Goal: Information Seeking & Learning: Learn about a topic

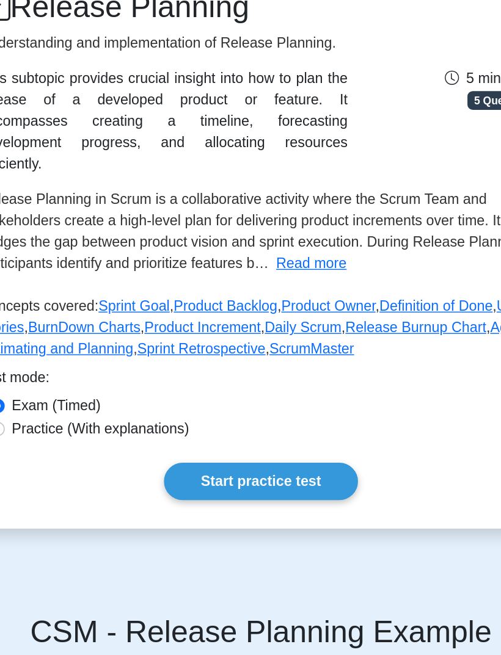
click at [134, 398] on link "Agile Estimating and Planning" at bounding box center [243, 410] width 372 height 25
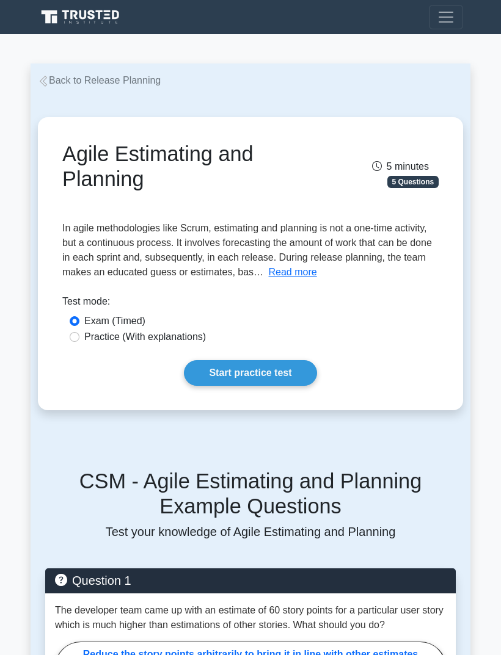
click at [269, 280] on button "Read more" at bounding box center [293, 272] width 48 height 15
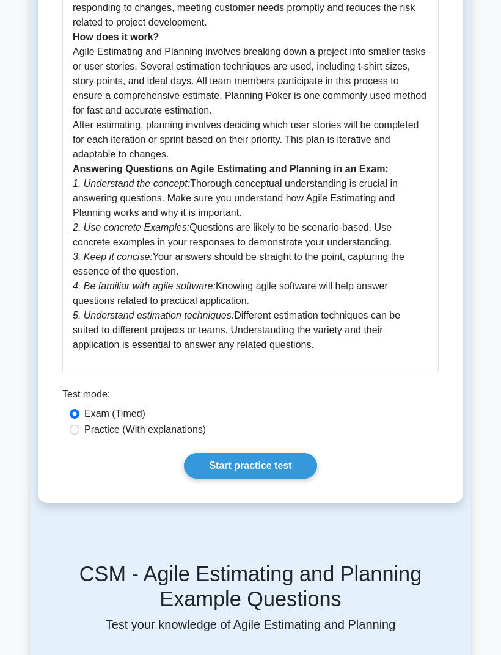
scroll to position [455, 0]
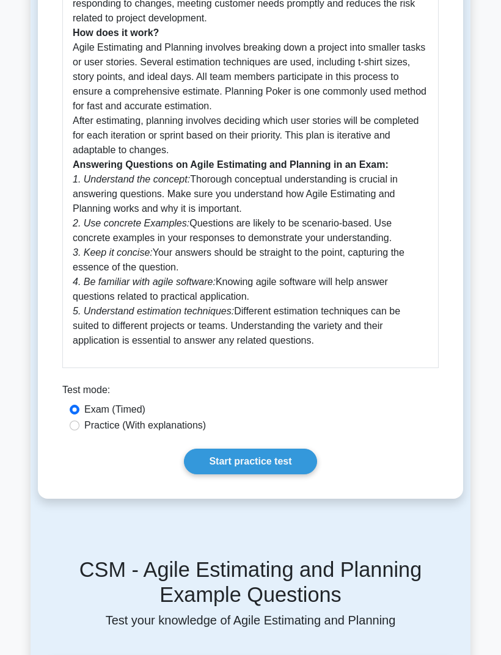
click at [202, 474] on link "Start practice test" at bounding box center [250, 462] width 132 height 26
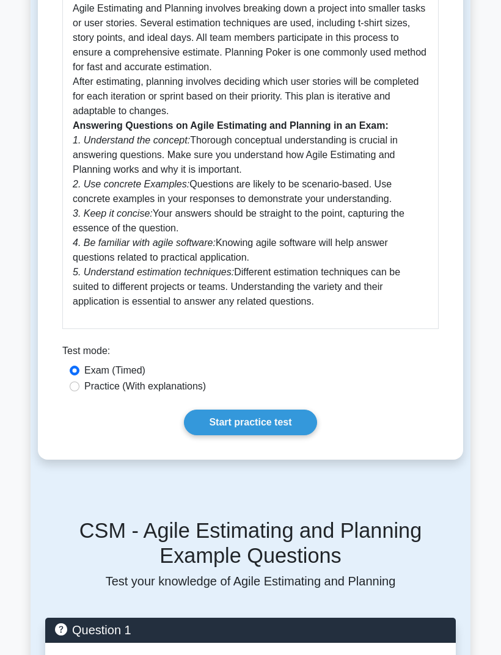
click at [79, 391] on input "Practice (With explanations)" at bounding box center [75, 386] width 10 height 10
radio input "true"
click at [206, 435] on link "Start practice test" at bounding box center [250, 423] width 132 height 26
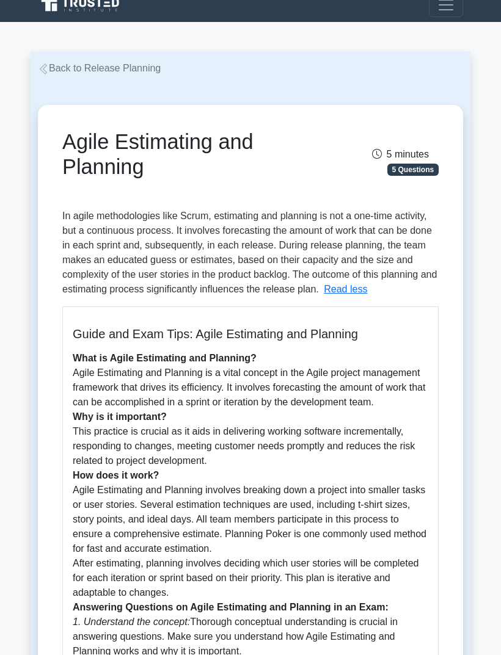
scroll to position [0, 0]
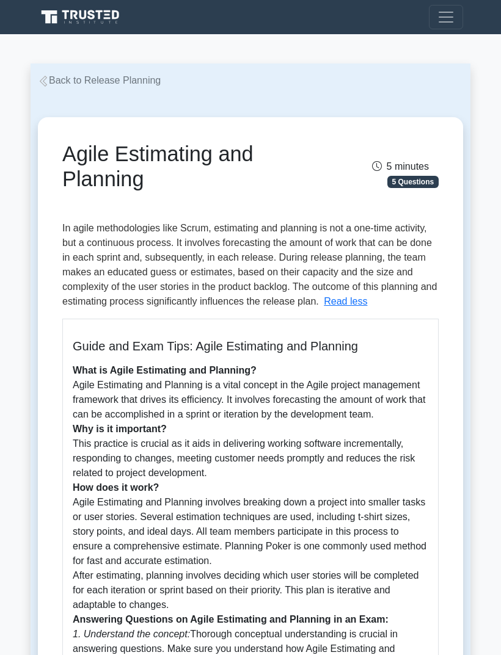
click at [56, 80] on link "Back to Release Planning" at bounding box center [99, 80] width 123 height 10
click at [70, 76] on link "Back to Release Planning" at bounding box center [99, 80] width 123 height 10
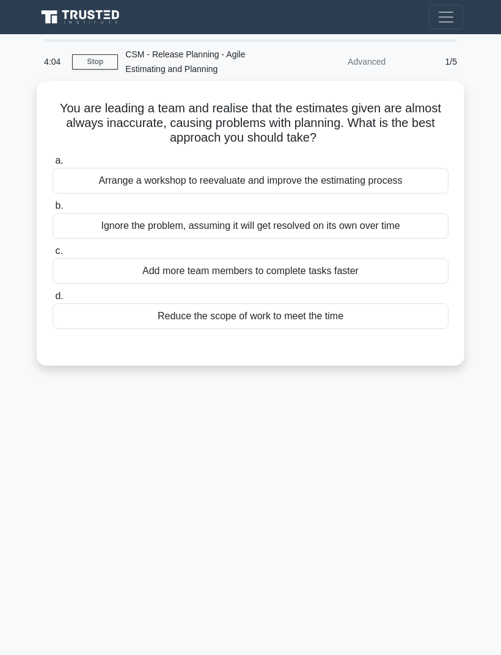
click at [407, 174] on div "Arrange a workshop to reevaluate and improve the estimating process" at bounding box center [250, 181] width 396 height 26
click at [52, 165] on input "a. Arrange a workshop to reevaluate and improve the estimating process" at bounding box center [52, 161] width 0 height 8
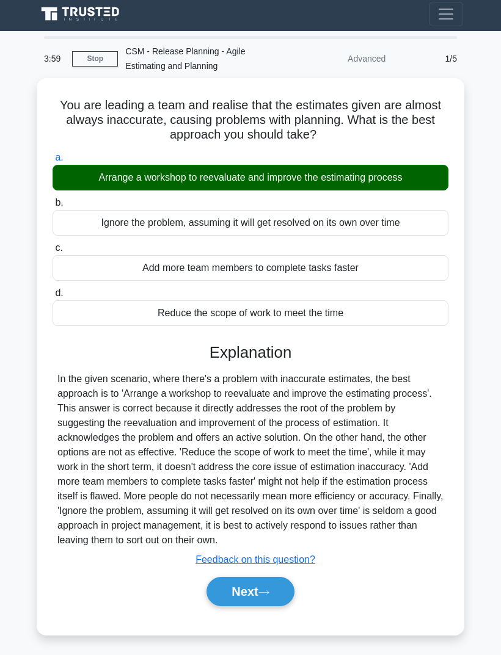
scroll to position [39, 0]
click at [273, 579] on button "Next" at bounding box center [249, 591] width 87 height 29
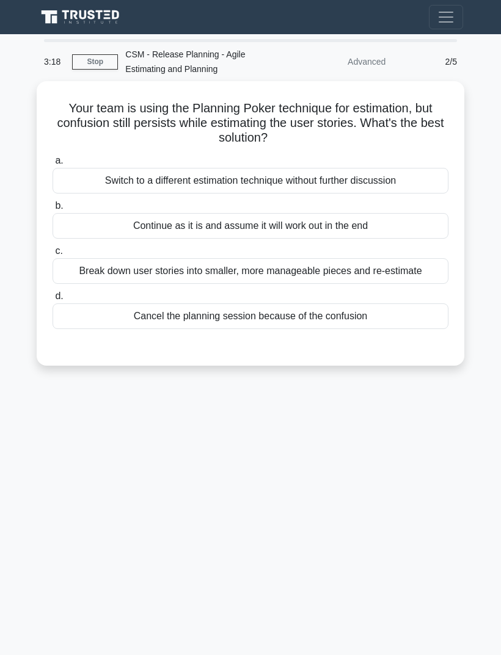
click at [361, 258] on div "Break down user stories into smaller, more manageable pieces and re-estimate" at bounding box center [250, 271] width 396 height 26
click at [52, 247] on input "c. Break down user stories into smaller, more manageable pieces and re-estimate" at bounding box center [52, 251] width 0 height 8
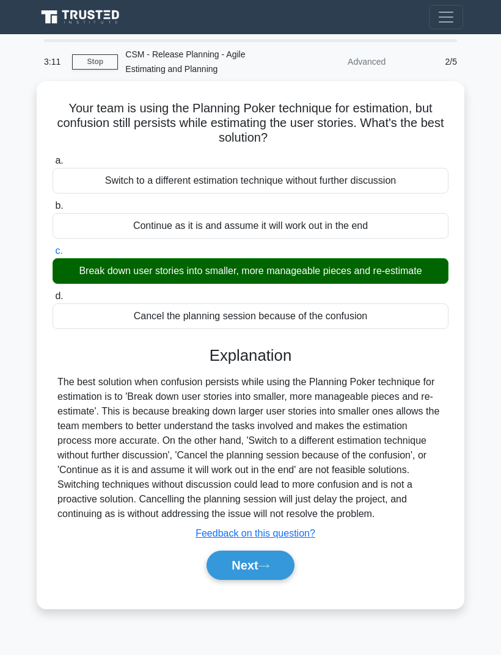
click at [269, 569] on icon at bounding box center [263, 566] width 11 height 7
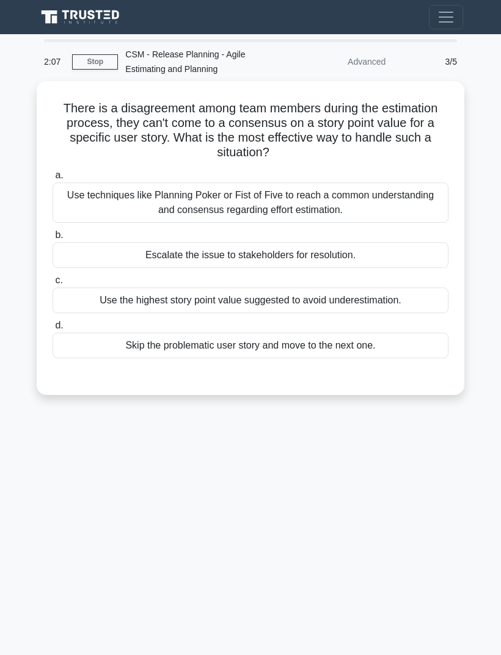
click at [407, 183] on div "Use techniques like Planning Poker or Fist of Five to reach a common understand…" at bounding box center [250, 203] width 396 height 40
click at [52, 172] on input "a. Use techniques like Planning Poker or Fist of Five to reach a common underst…" at bounding box center [52, 176] width 0 height 8
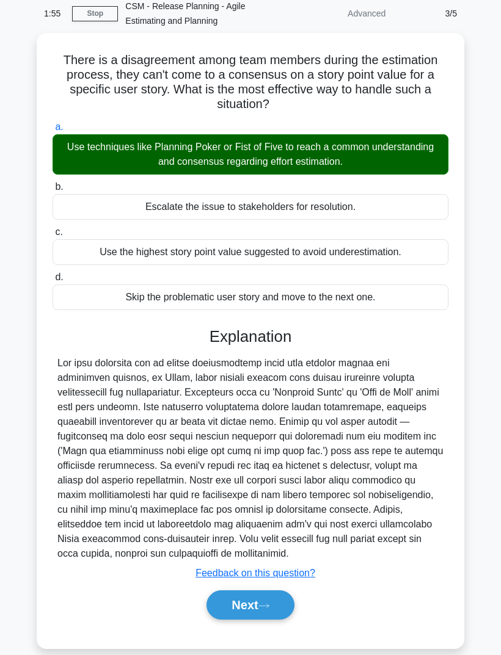
scroll to position [52, 0]
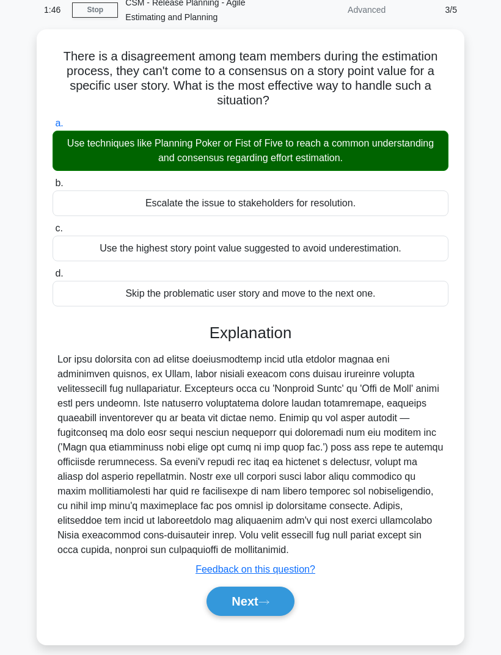
click at [269, 616] on button "Next" at bounding box center [249, 601] width 87 height 29
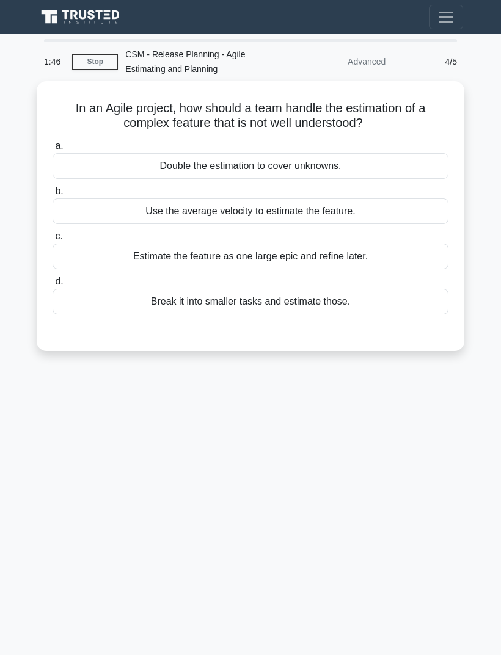
scroll to position [0, 0]
click at [430, 298] on div "Break it into smaller tasks and estimate those." at bounding box center [250, 302] width 396 height 26
click at [52, 286] on input "d. Break it into smaller tasks and estimate those." at bounding box center [52, 282] width 0 height 8
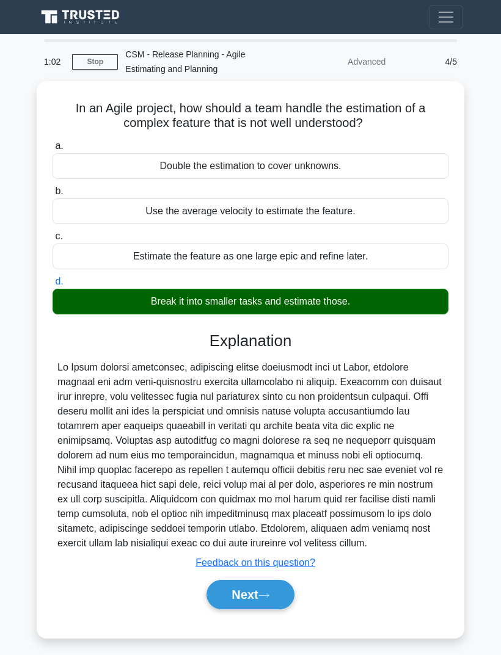
scroll to position [8, 0]
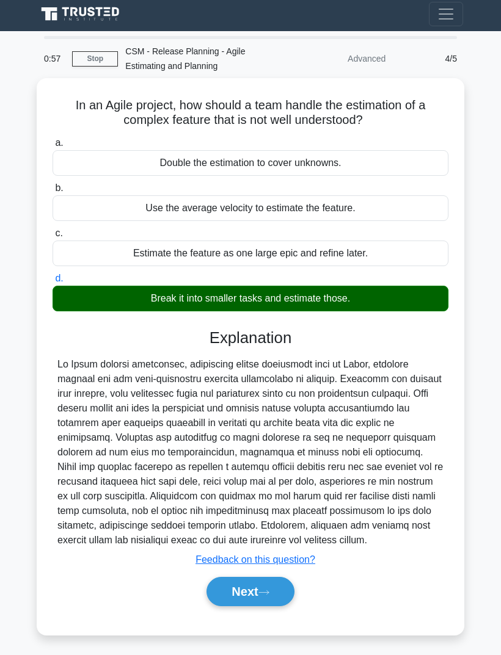
click at [277, 606] on button "Next" at bounding box center [249, 591] width 87 height 29
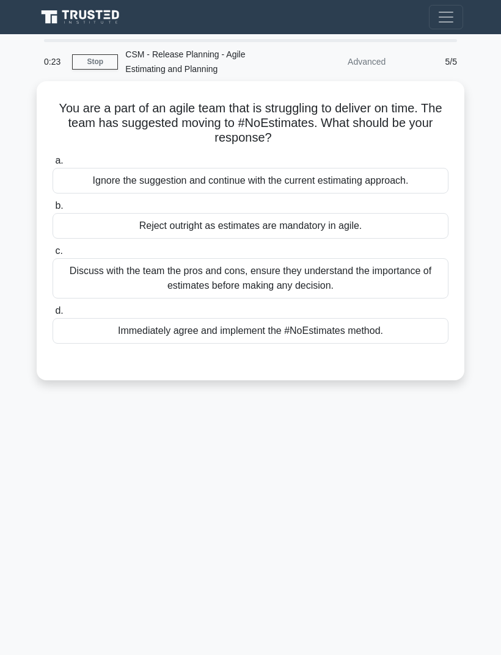
click at [408, 284] on div "Discuss with the team the pros and cons, ensure they understand the importance …" at bounding box center [250, 278] width 396 height 40
click at [52, 255] on input "c. Discuss with the team the pros and cons, ensure they understand the importan…" at bounding box center [52, 251] width 0 height 8
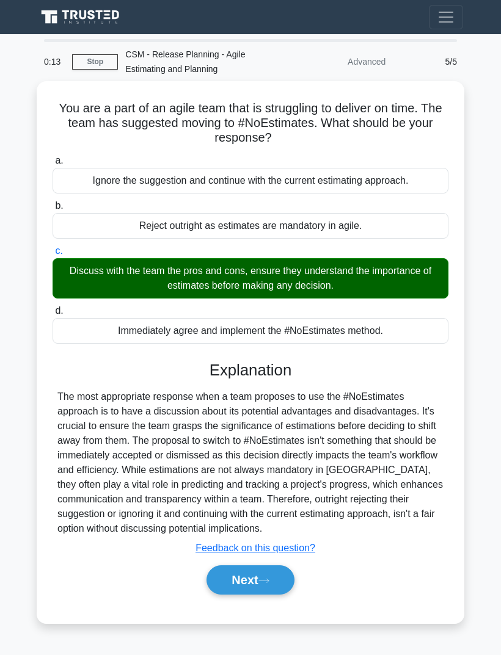
click at [287, 591] on button "Next" at bounding box center [249, 579] width 87 height 29
